Goal: Task Accomplishment & Management: Use online tool/utility

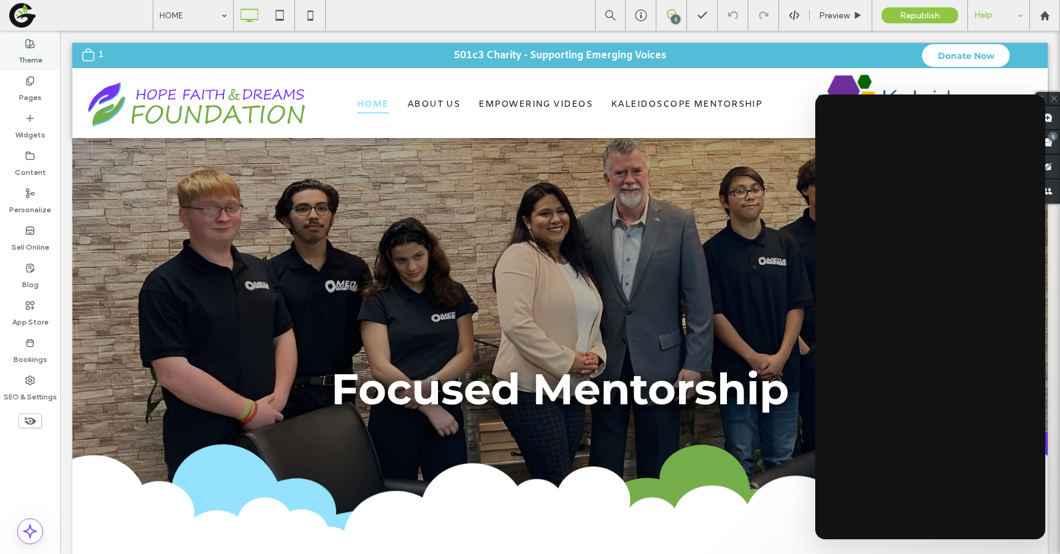
click at [39, 64] on label "Theme" at bounding box center [30, 56] width 24 height 17
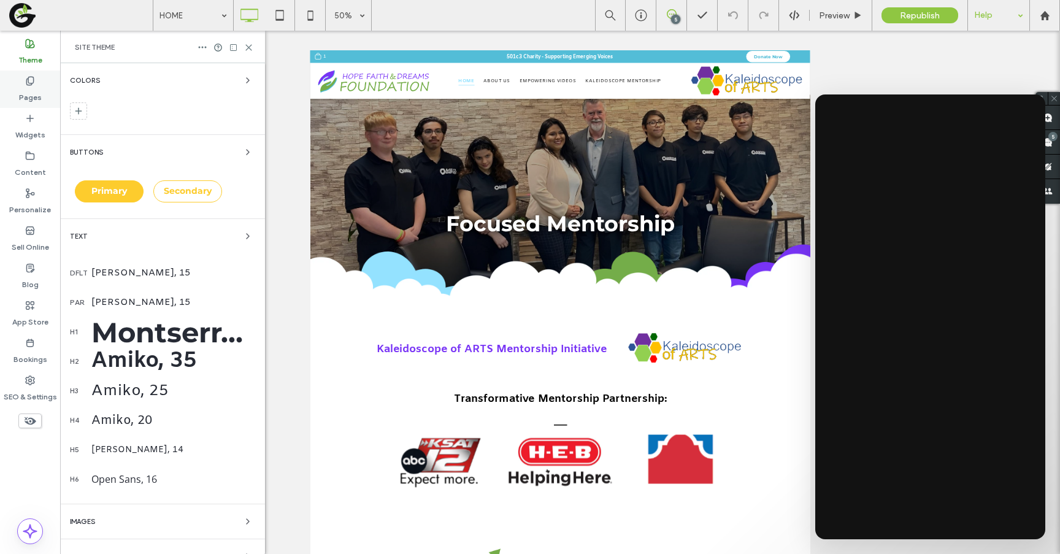
click at [30, 94] on label "Pages" at bounding box center [30, 94] width 23 height 17
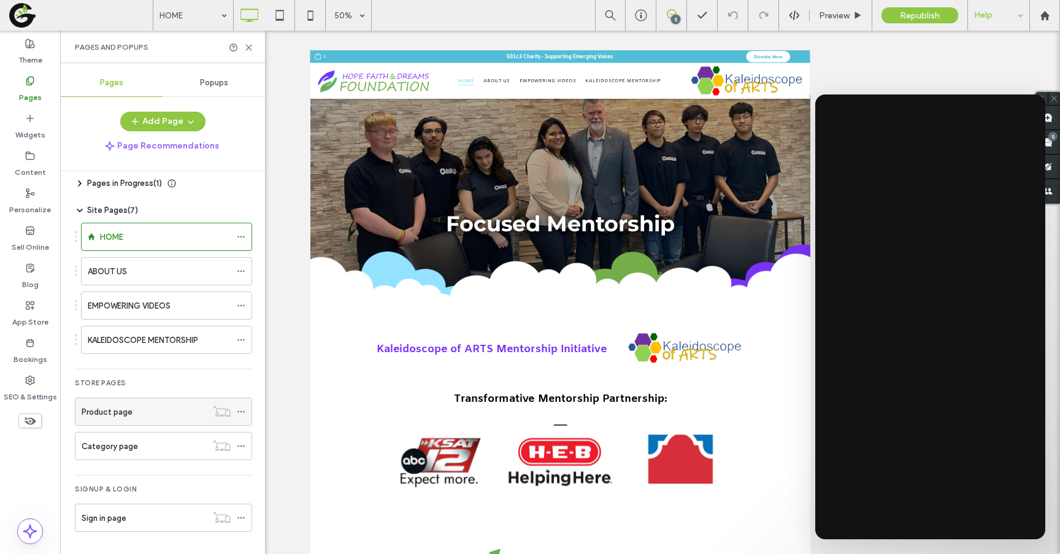
scroll to position [9, 0]
click at [155, 418] on div "Product page" at bounding box center [144, 412] width 125 height 13
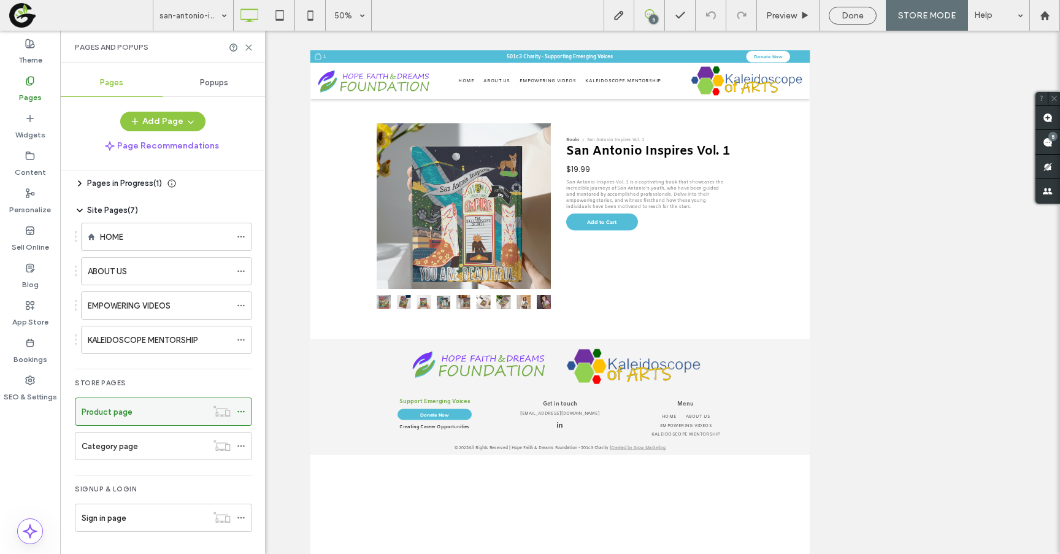
click at [125, 414] on label "Product page" at bounding box center [107, 411] width 51 height 21
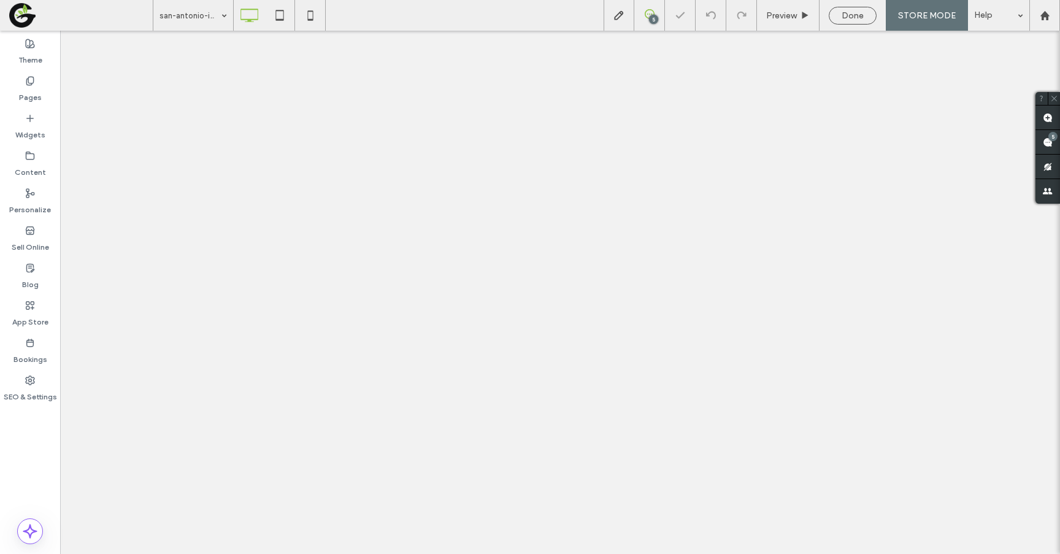
click at [18, 91] on div "Pages" at bounding box center [30, 89] width 60 height 37
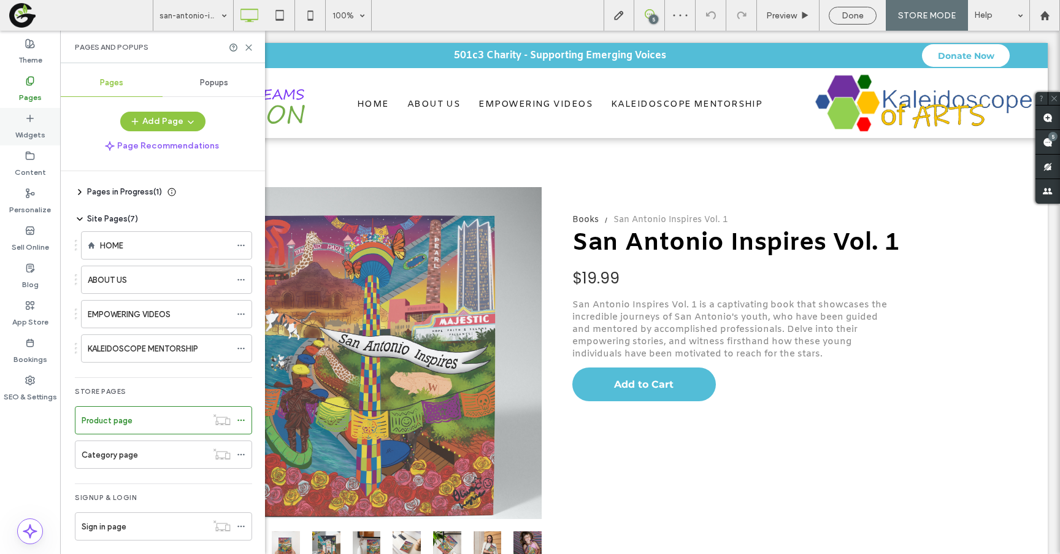
click at [33, 122] on icon at bounding box center [30, 119] width 10 height 10
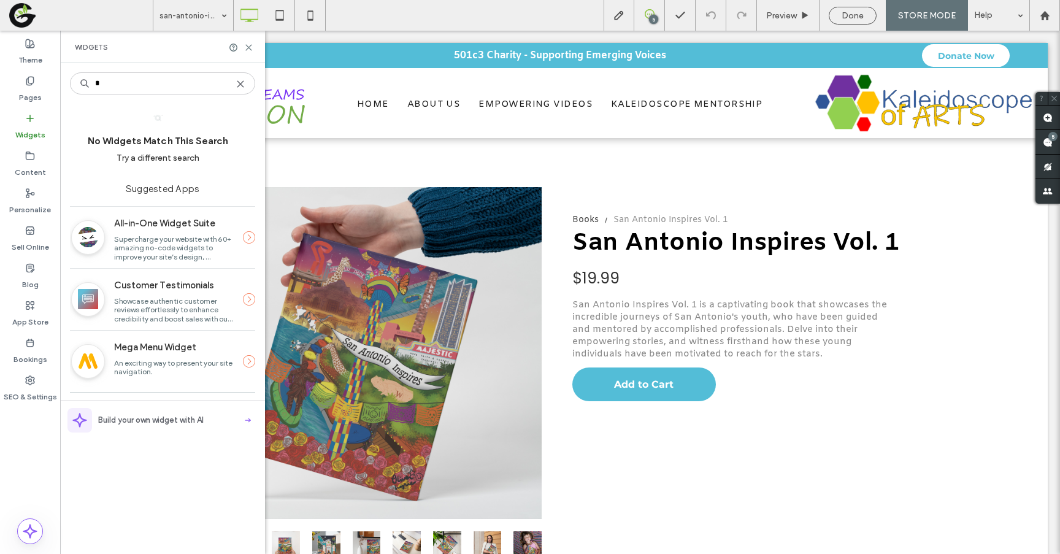
type input "*"
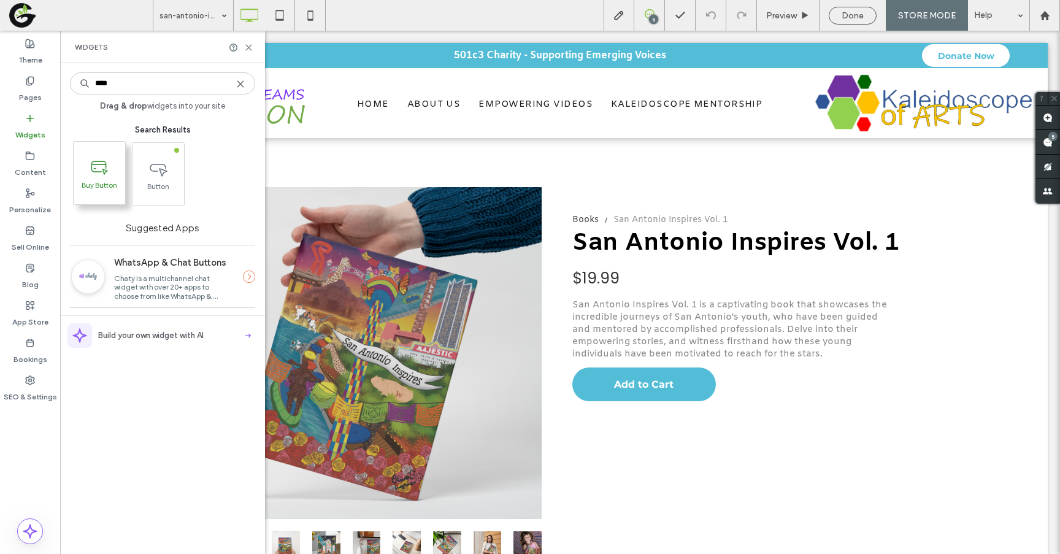
type input "****"
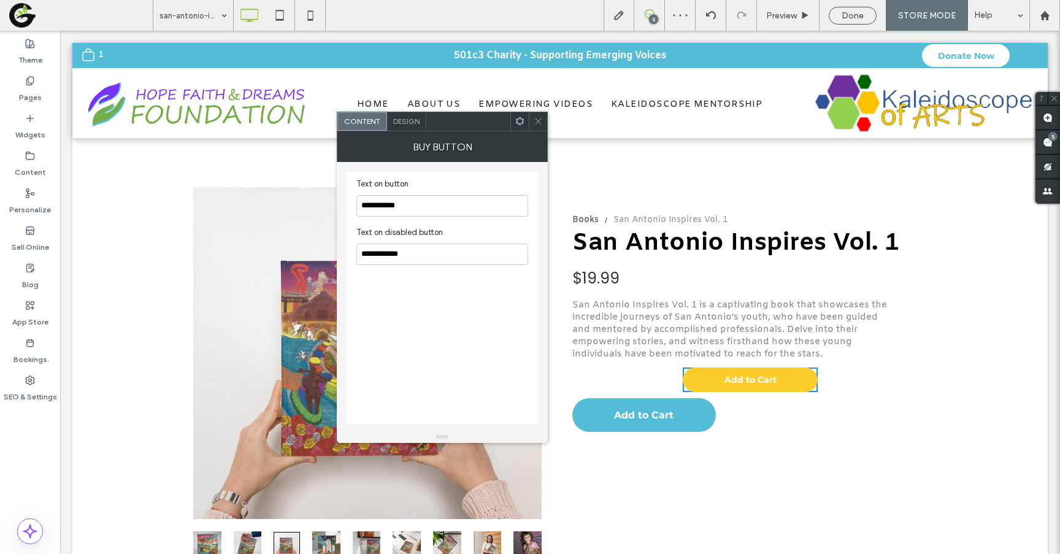
click at [535, 120] on icon at bounding box center [538, 121] width 9 height 9
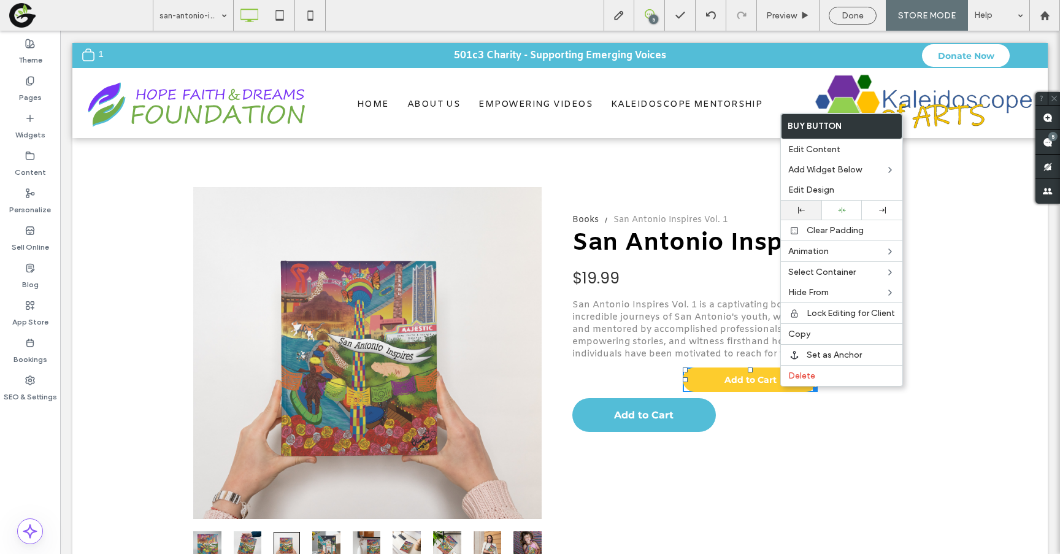
click at [803, 215] on div at bounding box center [801, 210] width 40 height 19
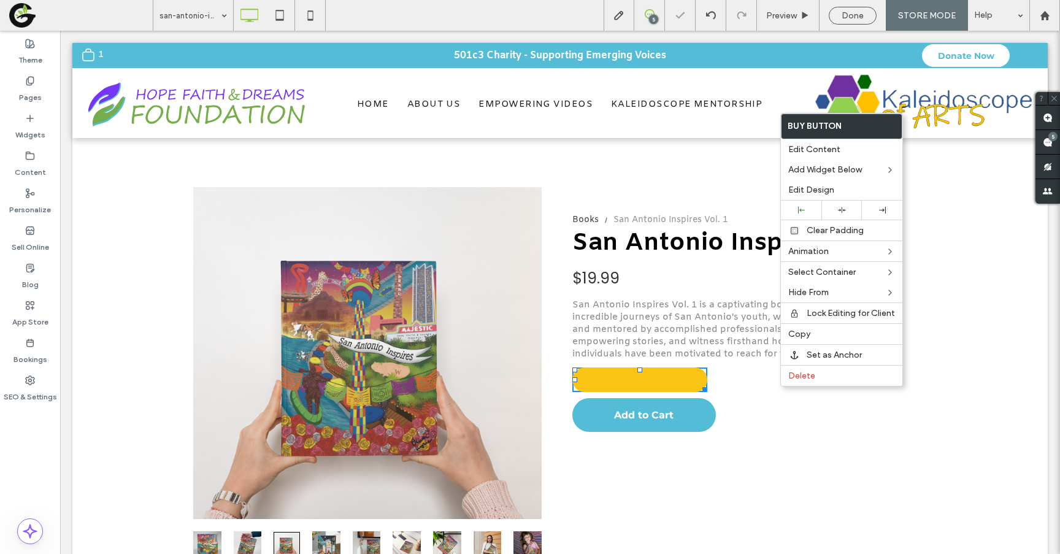
click at [662, 374] on span "Add to Cart" at bounding box center [640, 379] width 117 height 23
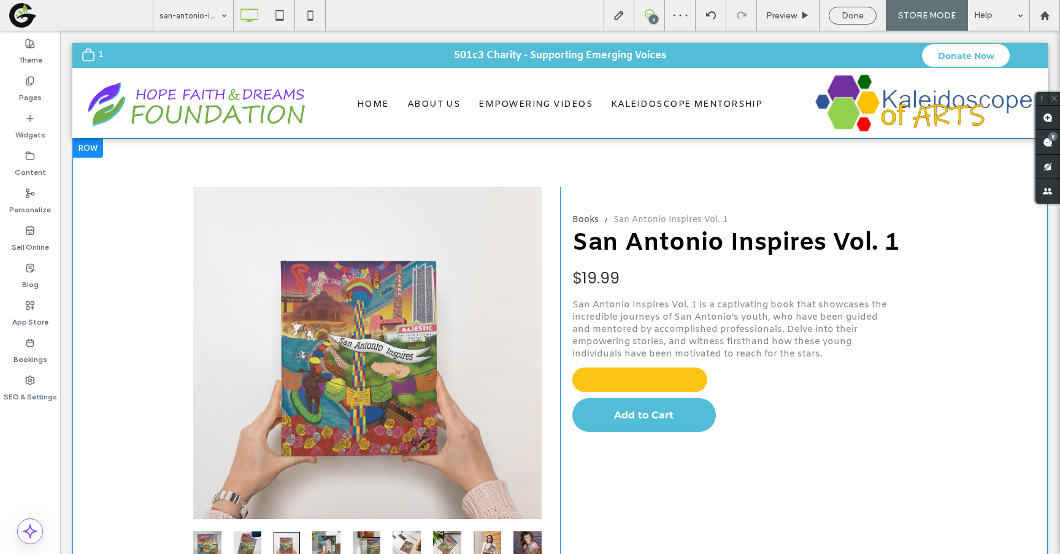
click at [643, 383] on span "Add to Cart" at bounding box center [640, 379] width 117 height 23
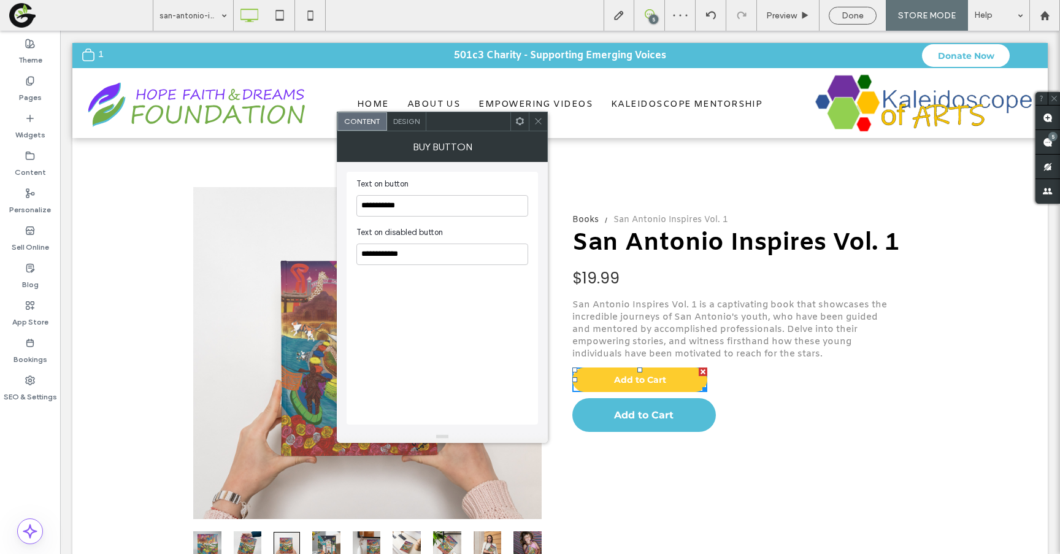
click at [409, 126] on div "Design" at bounding box center [406, 121] width 39 height 18
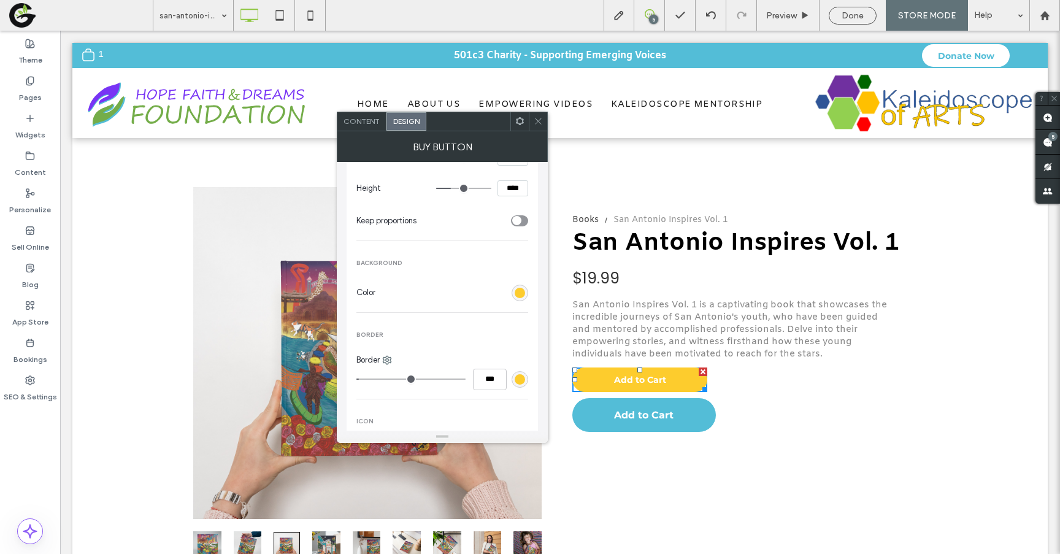
scroll to position [187, 0]
click at [521, 291] on div "rgb(253, 204, 45)" at bounding box center [520, 288] width 10 height 10
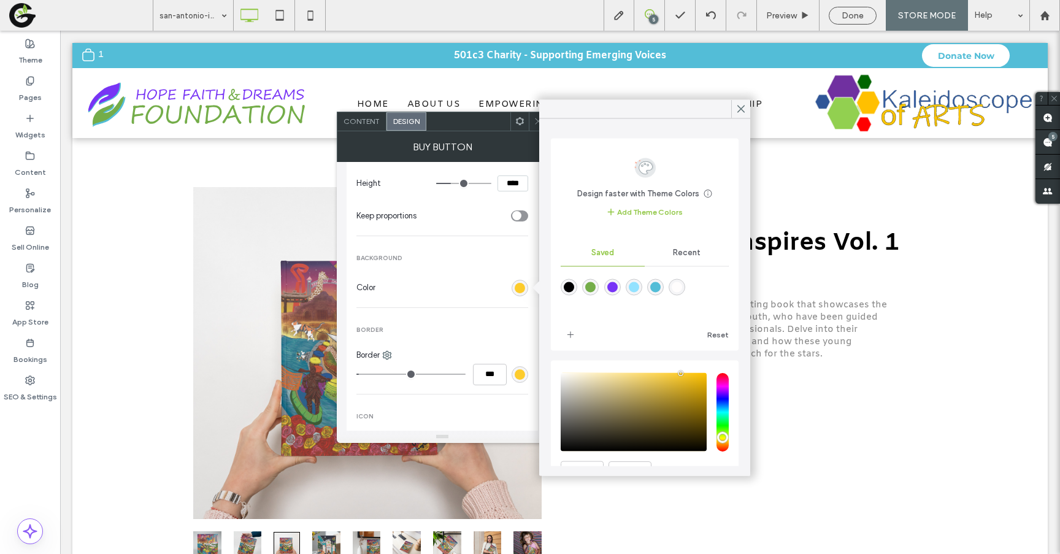
click at [651, 286] on div "rgba(83,189,215,1)" at bounding box center [655, 287] width 10 height 10
type input "*******"
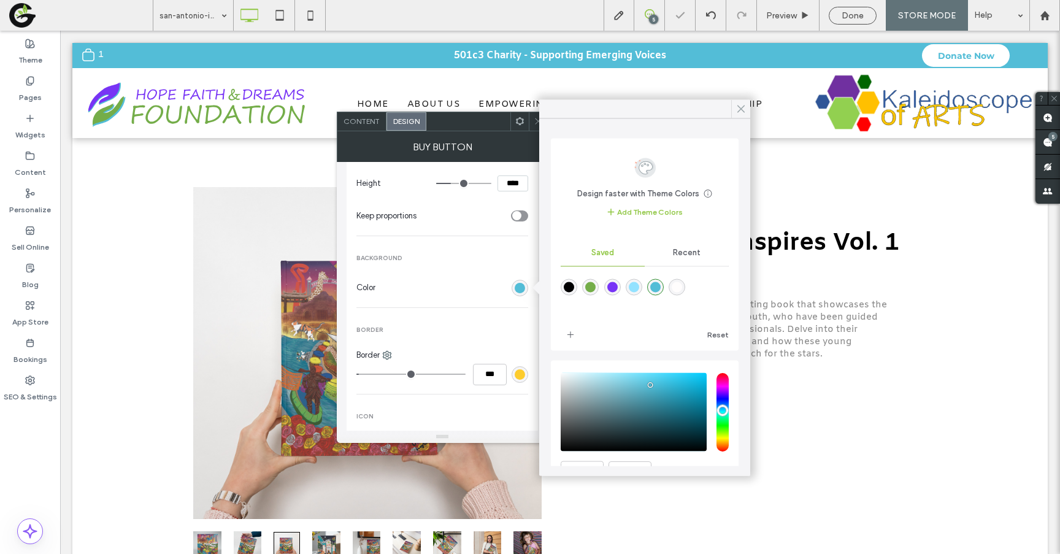
click at [742, 110] on use at bounding box center [741, 109] width 6 height 7
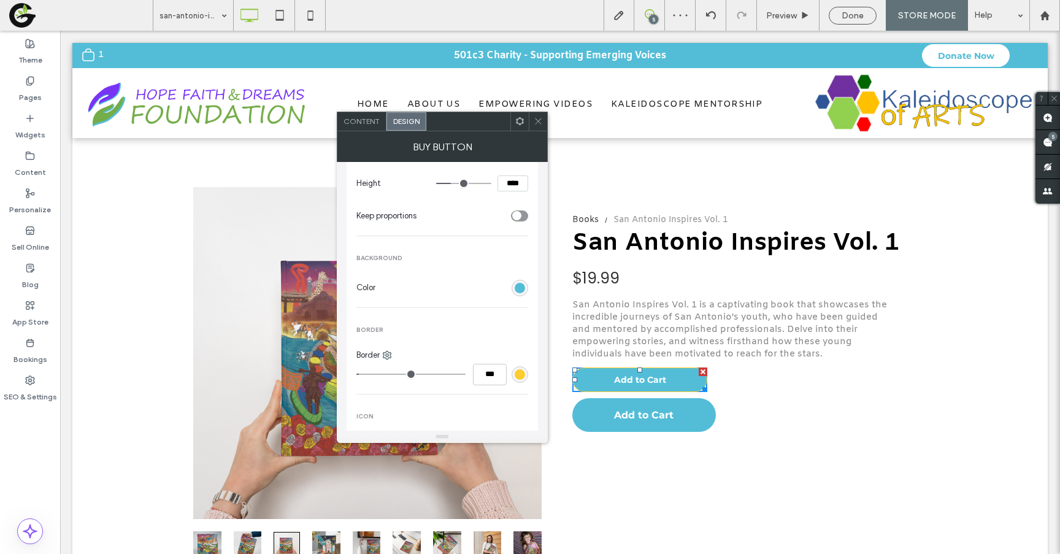
type input "*"
type input "***"
drag, startPoint x: 361, startPoint y: 374, endPoint x: 337, endPoint y: 374, distance: 23.9
type input "*"
click at [337, 374] on div "Style THEME buttons Primary Secondary Size Change affects desktop and tablet Wi…" at bounding box center [442, 296] width 211 height 269
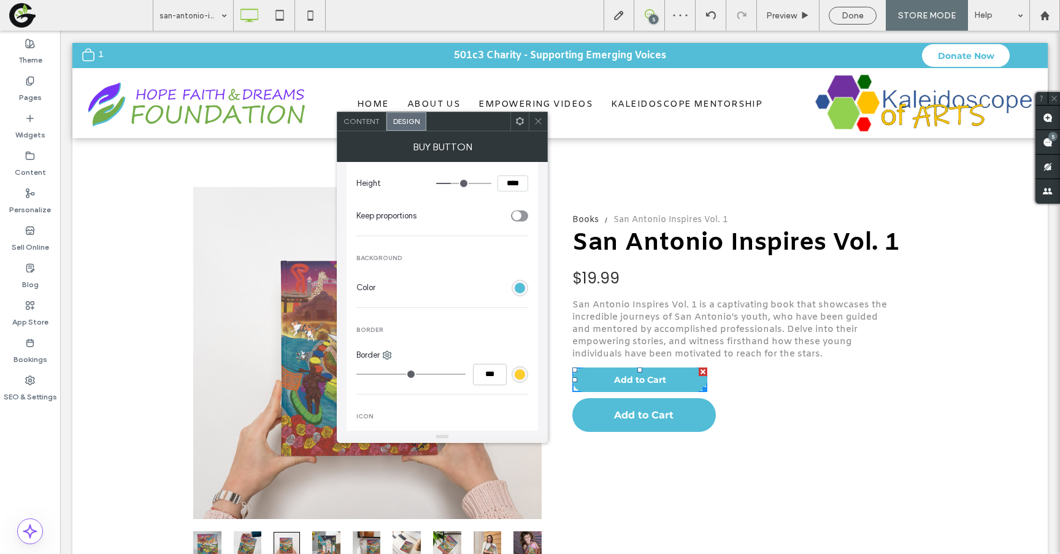
click at [534, 126] on span at bounding box center [538, 121] width 9 height 18
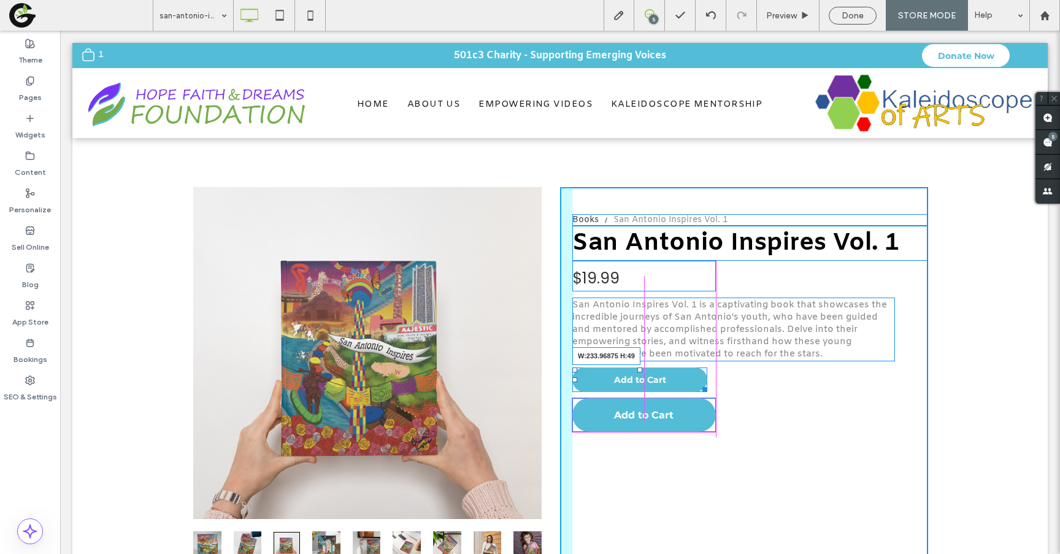
drag, startPoint x: 702, startPoint y: 388, endPoint x: 708, endPoint y: 394, distance: 7.8
click at [707, 392] on div at bounding box center [702, 387] width 9 height 9
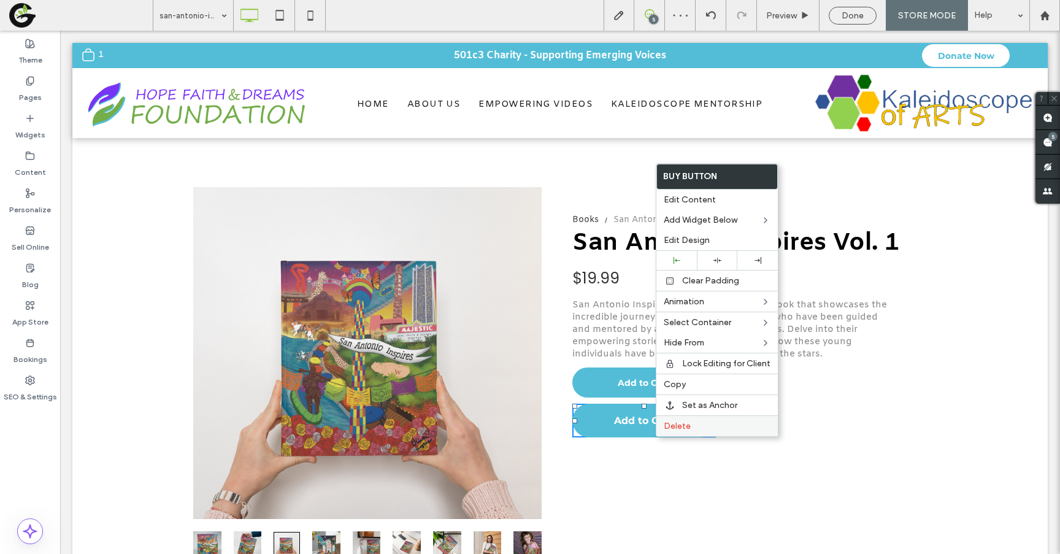
click at [682, 428] on span "Delete" at bounding box center [677, 426] width 27 height 10
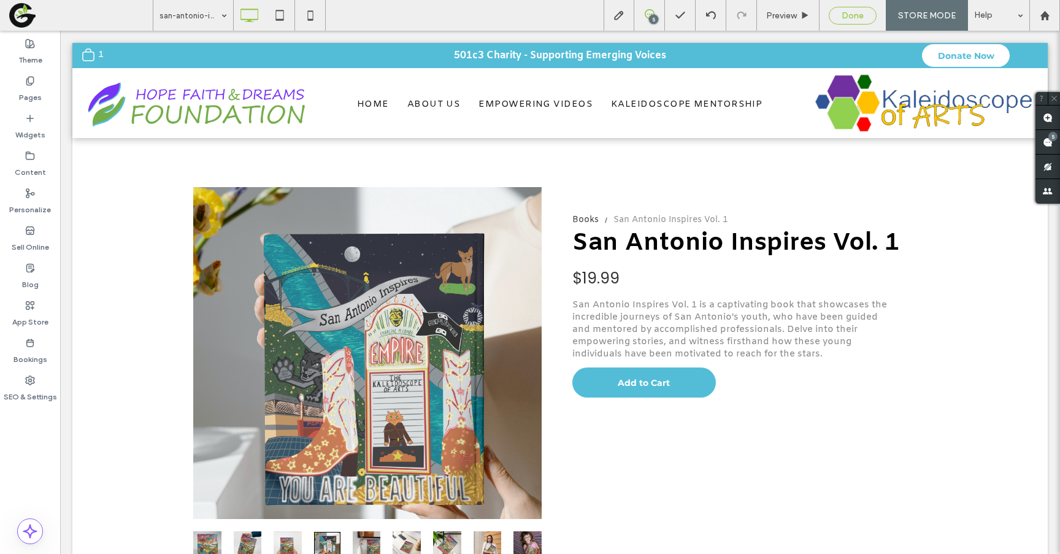
click at [860, 17] on span "Done" at bounding box center [853, 15] width 22 height 10
click at [312, 24] on icon at bounding box center [310, 15] width 25 height 25
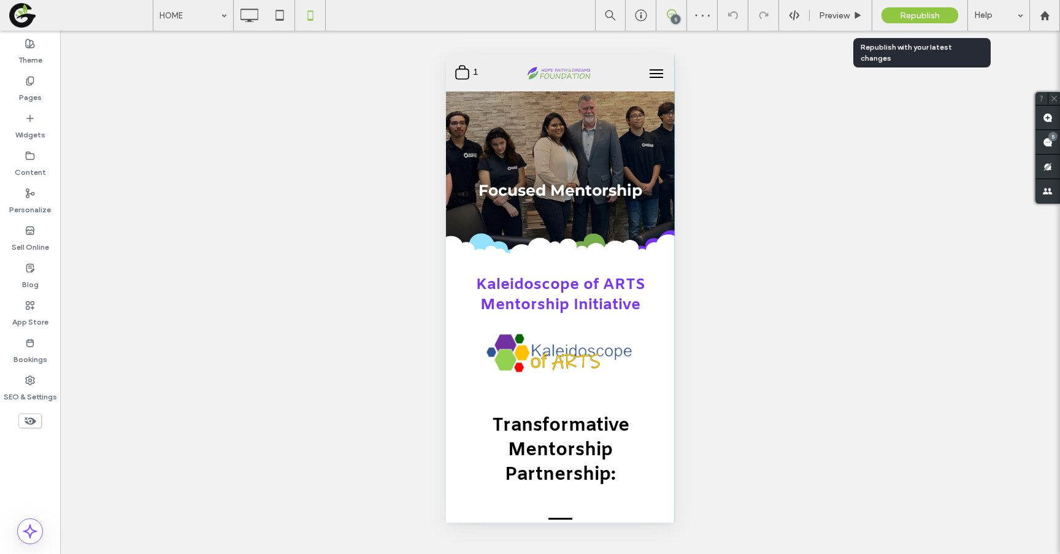
click at [923, 17] on span "Republish" at bounding box center [920, 15] width 40 height 10
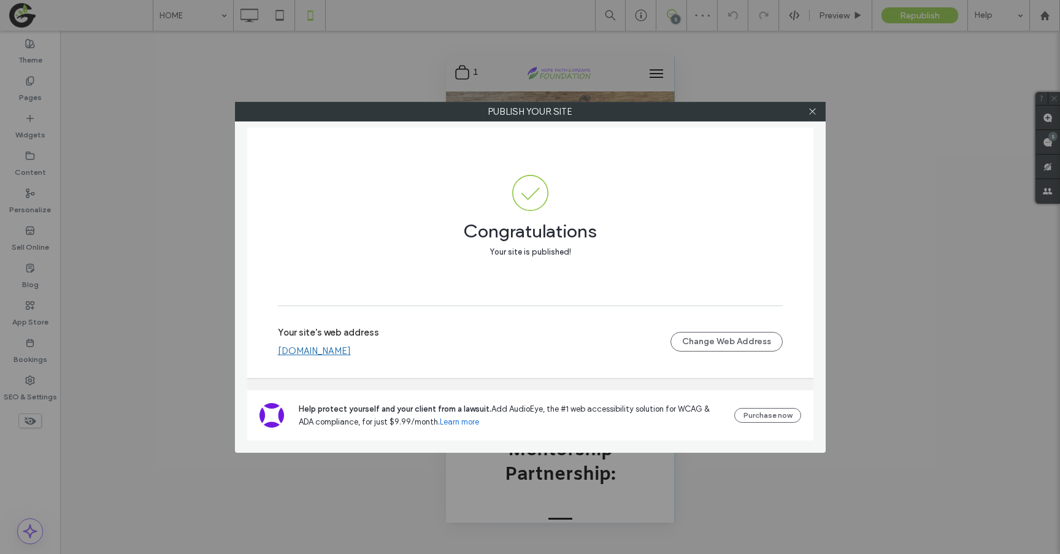
click at [351, 351] on link "[DOMAIN_NAME]" at bounding box center [314, 350] width 73 height 11
